Goal: Task Accomplishment & Management: Use online tool/utility

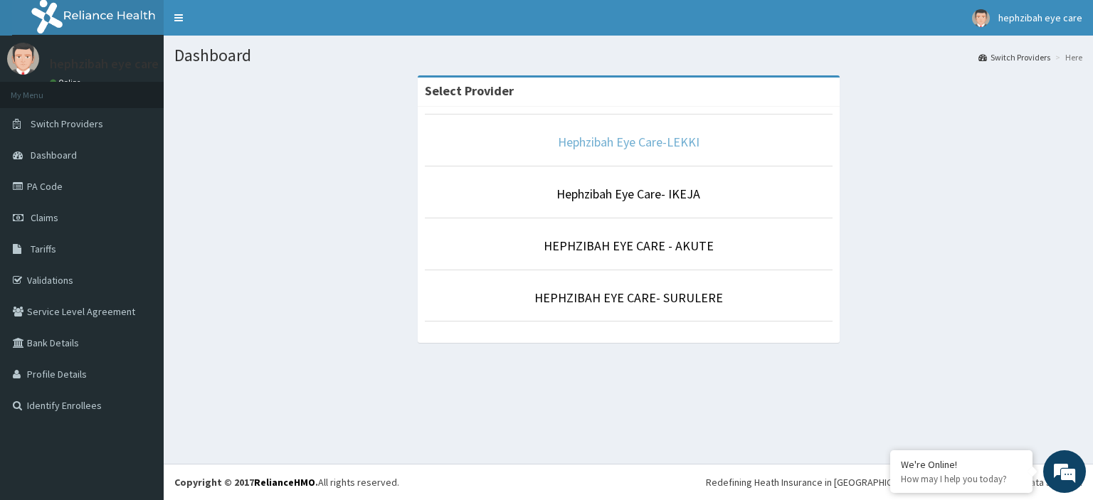
click at [630, 142] on link "Hephzibah Eye Care-LEKKI" at bounding box center [629, 142] width 142 height 16
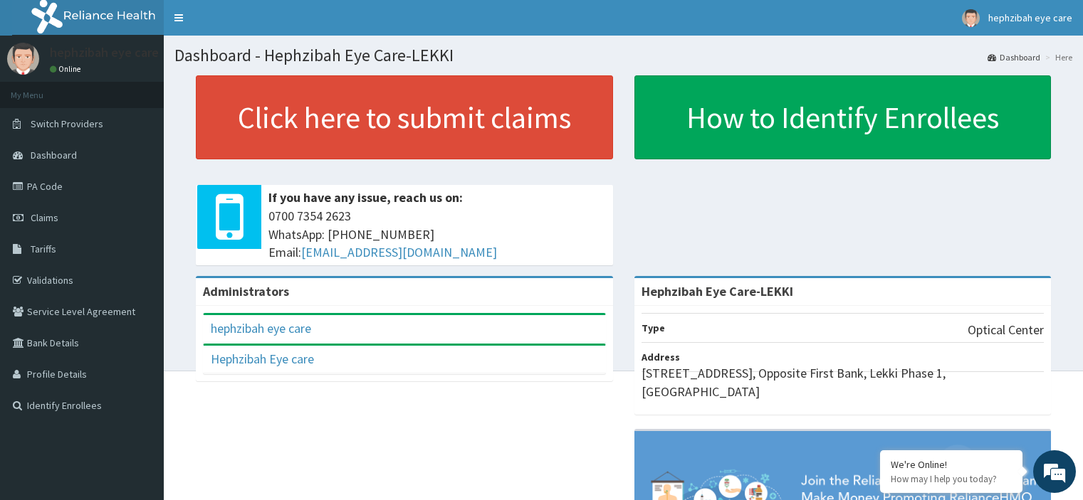
click at [80, 187] on link "PA Code" at bounding box center [82, 186] width 164 height 31
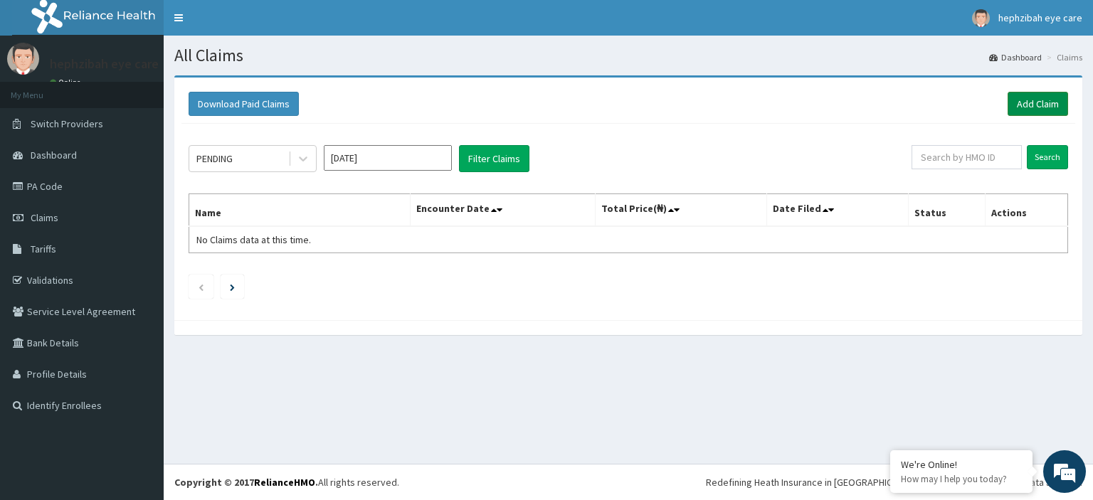
click at [1036, 110] on link "Add Claim" at bounding box center [1038, 104] width 60 height 24
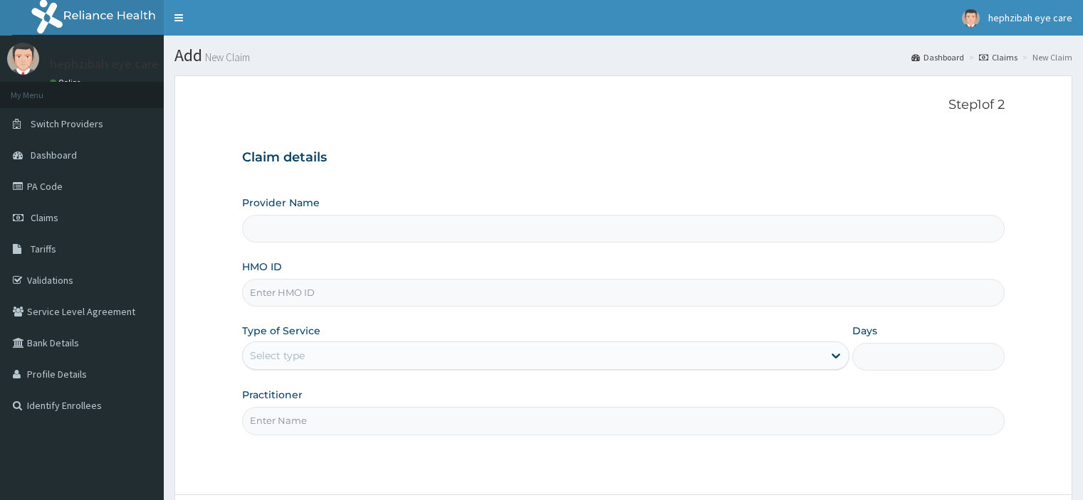
type input "Hephzibah Eye Care-LEKKI"
